Goal: Obtain resource: Obtain resource

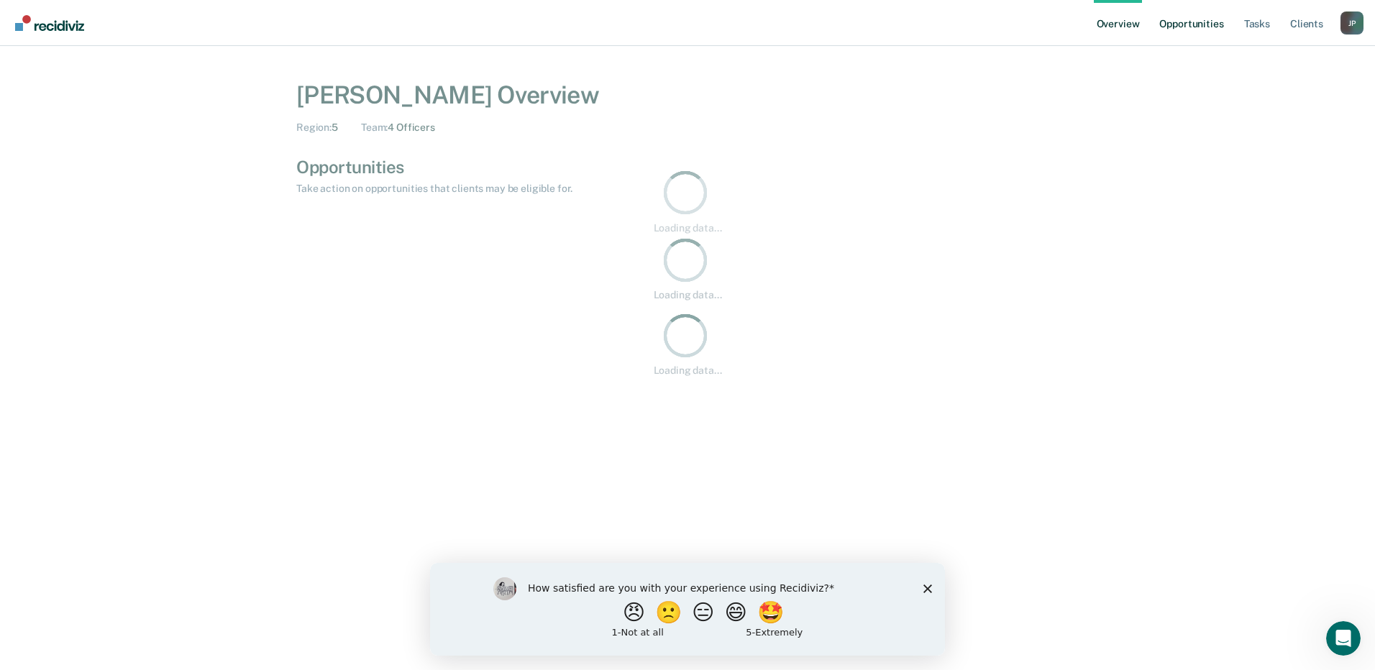
click at [1194, 25] on link "Opportunities" at bounding box center [1192, 23] width 70 height 46
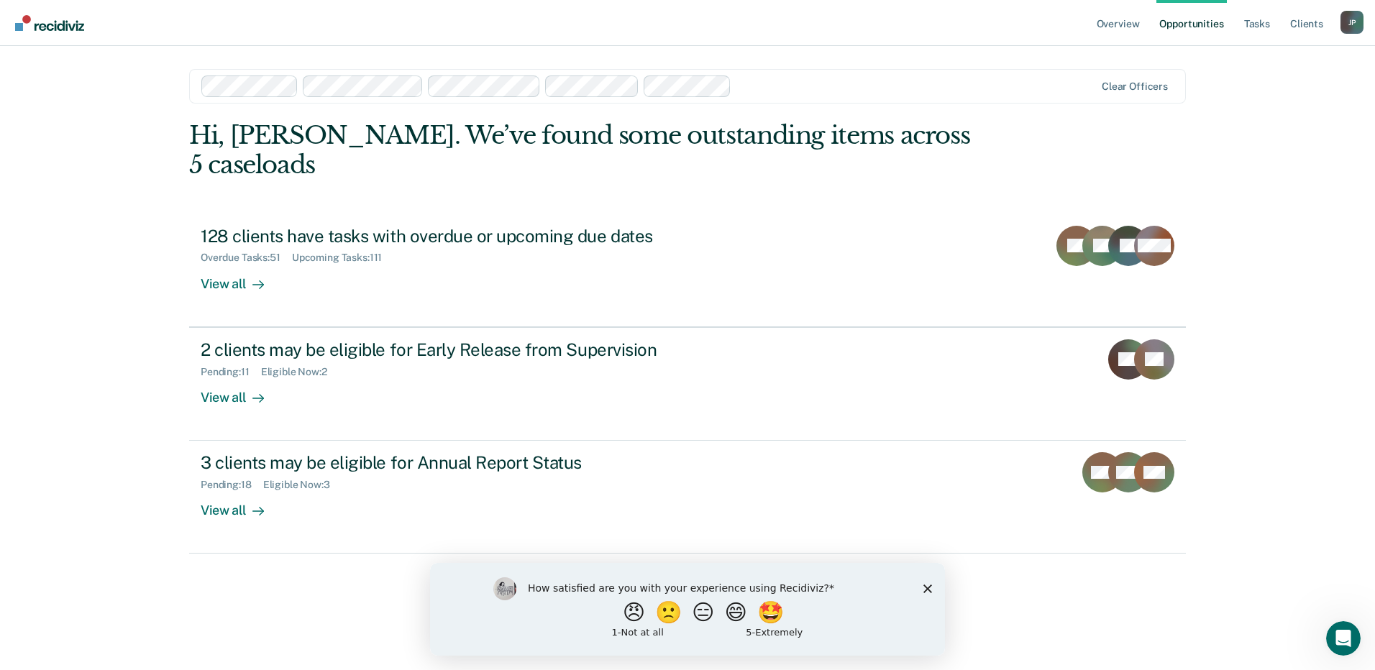
click at [917, 589] on div "How satisfied are you with your experience using Recidiviz? 😠 🙁 😑 😄 🤩 1 - Not a…" at bounding box center [687, 609] width 515 height 93
click at [926, 586] on icon "Close survey" at bounding box center [928, 588] width 9 height 9
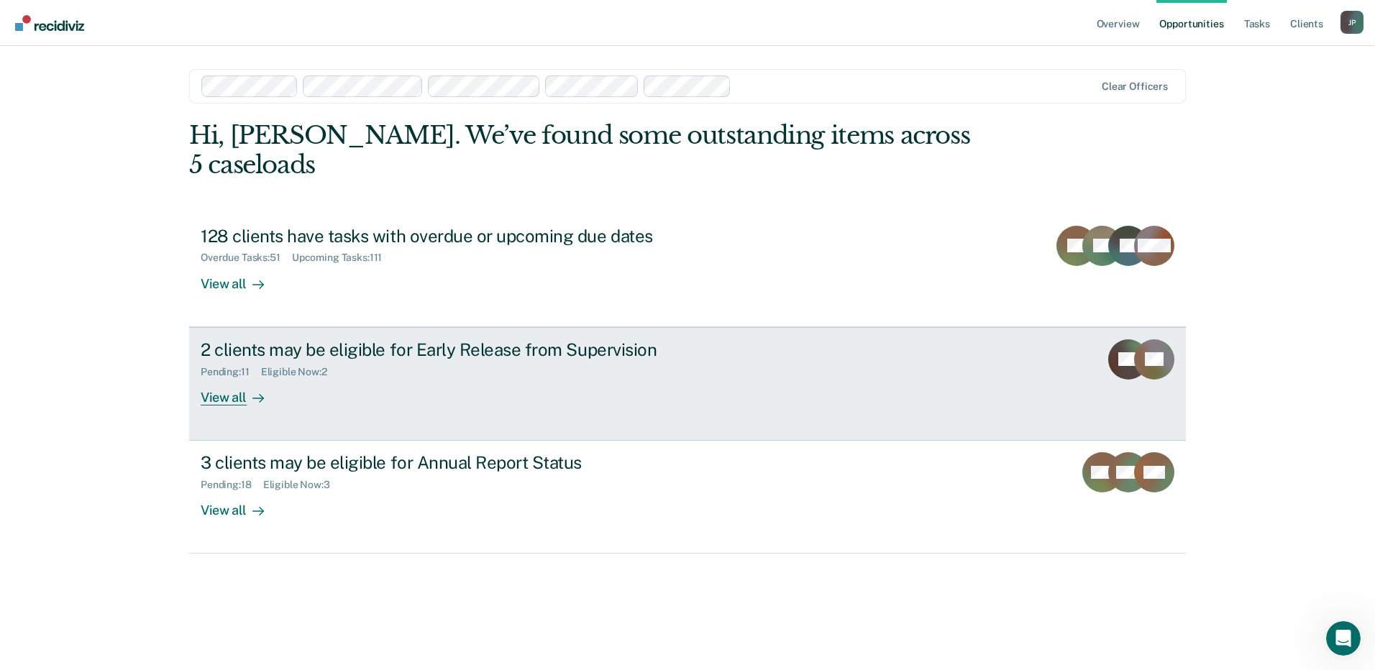
click at [431, 340] on div "2 clients may be eligible for Early Release from Supervision" at bounding box center [453, 350] width 505 height 21
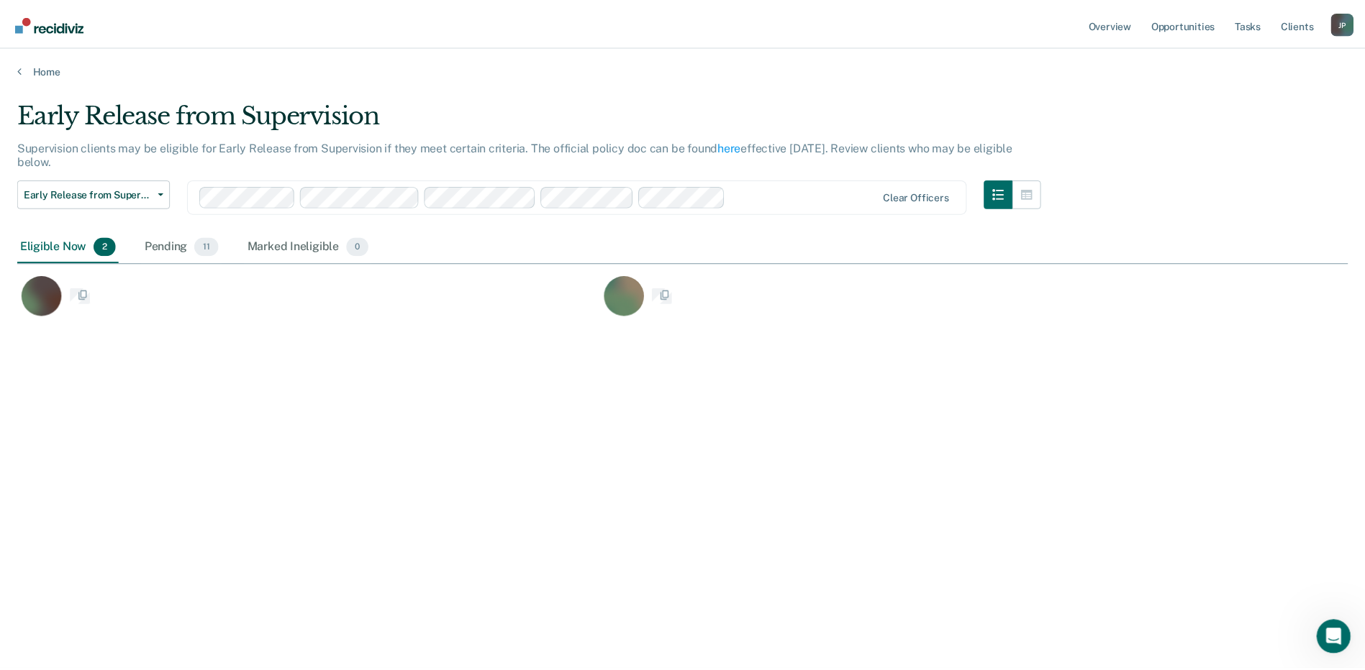
scroll to position [453, 1330]
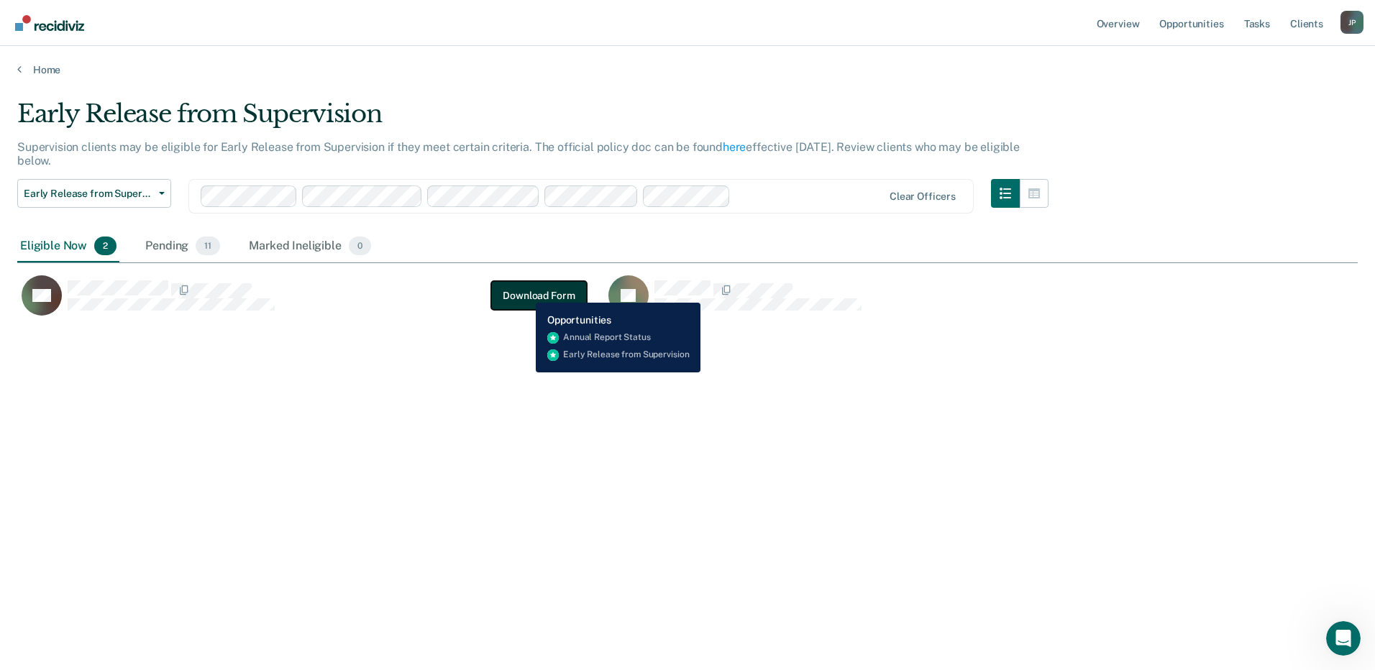
click at [524, 292] on button "Download Form" at bounding box center [538, 295] width 95 height 29
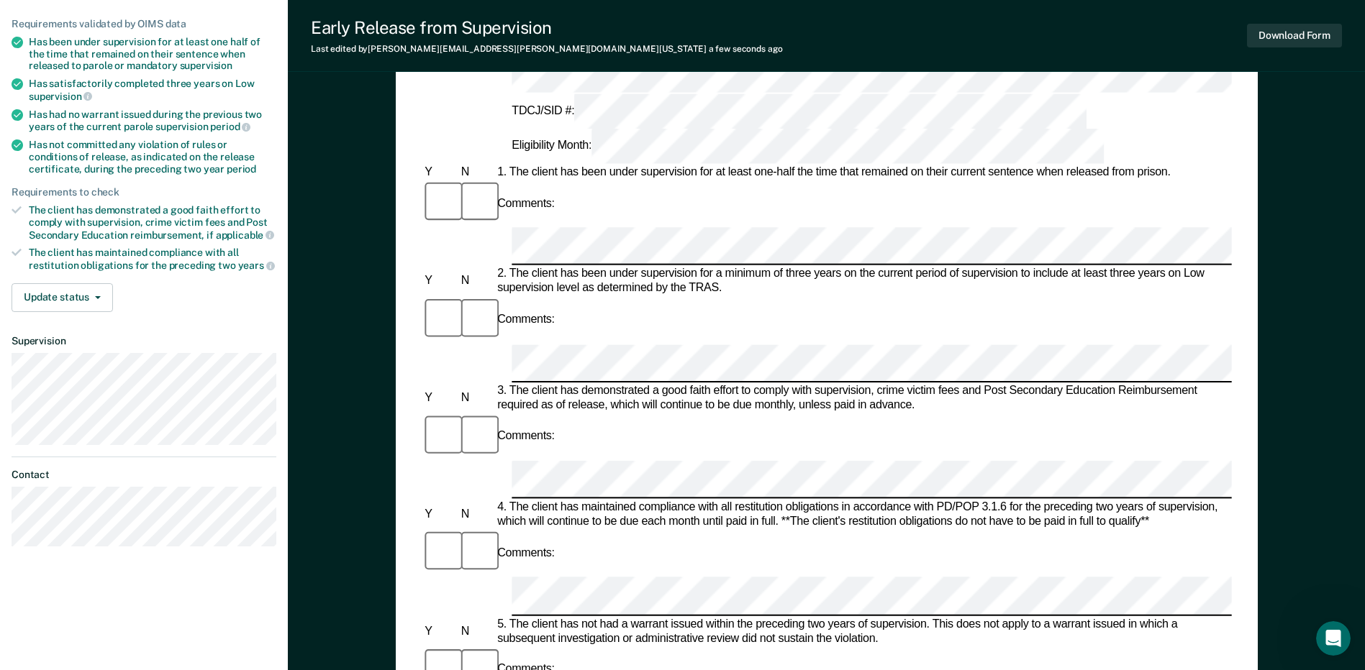
scroll to position [144, 0]
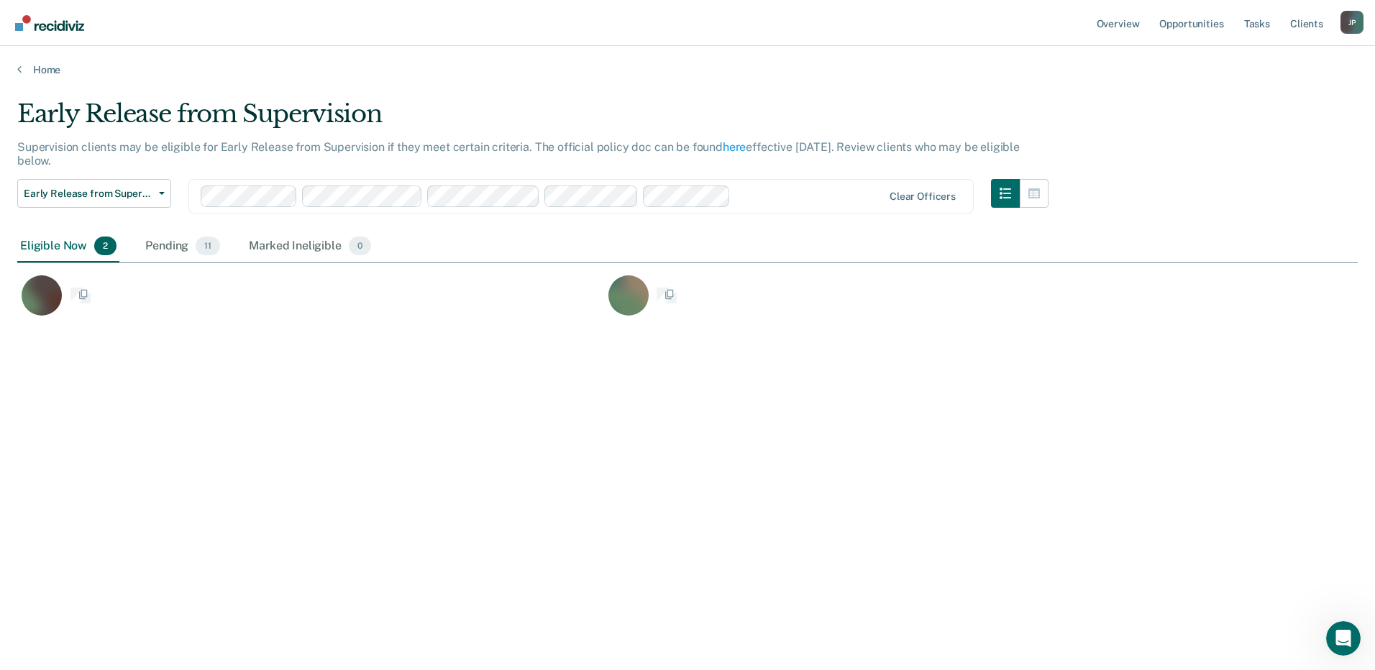
scroll to position [453, 1330]
